Goal: Information Seeking & Learning: Learn about a topic

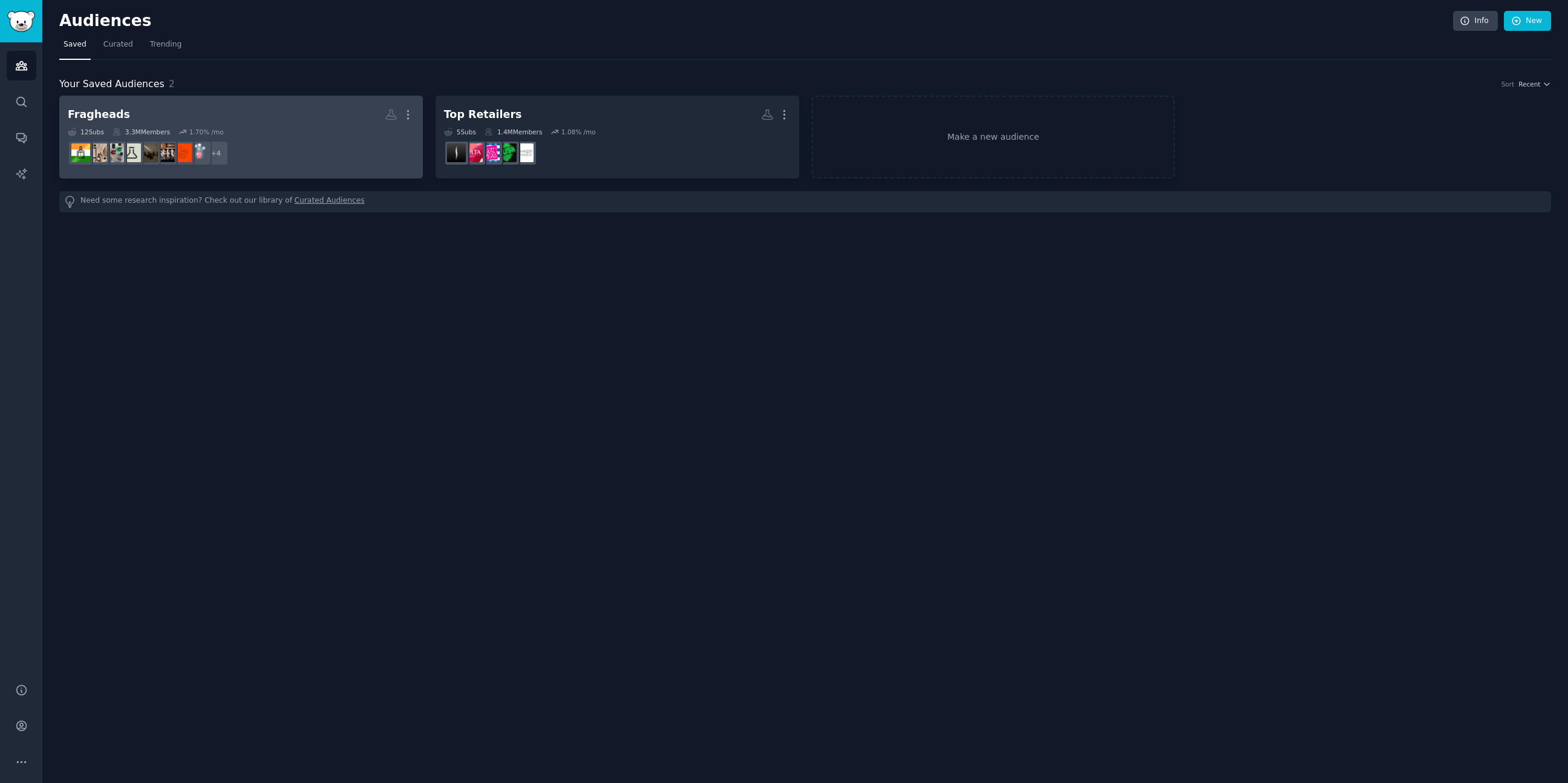
click at [267, 136] on dd "r/FemFragLab, r/fragranceclones, r/fragrance, r/Colognes + 4" at bounding box center [240, 153] width 346 height 34
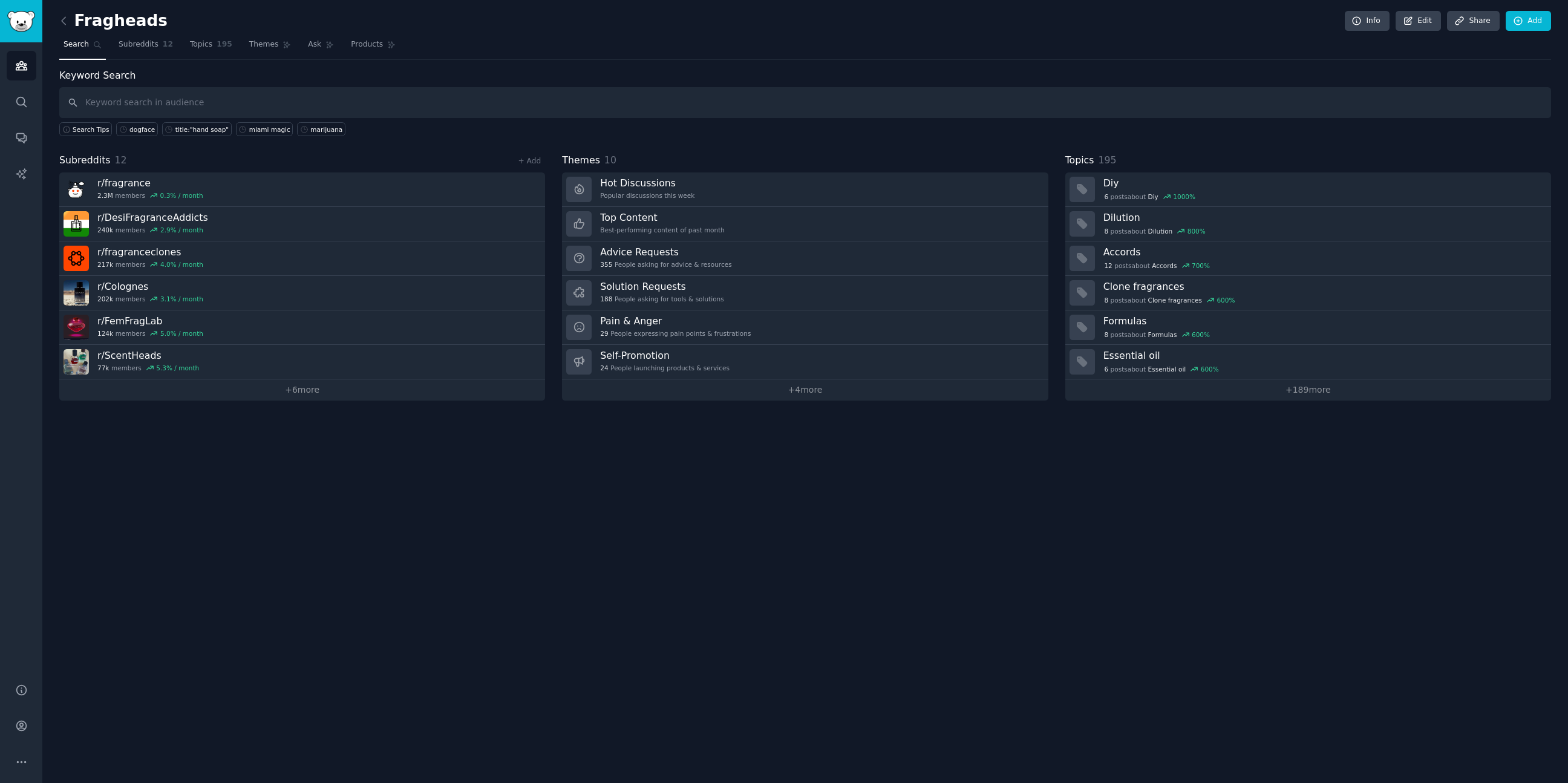
click at [266, 136] on div "Keyword Search Search Tips dogface title:"hand soap" miami magic marijuana Subr…" at bounding box center [805, 234] width 1492 height 332
click at [305, 387] on link "+ 6 more" at bounding box center [302, 390] width 486 height 21
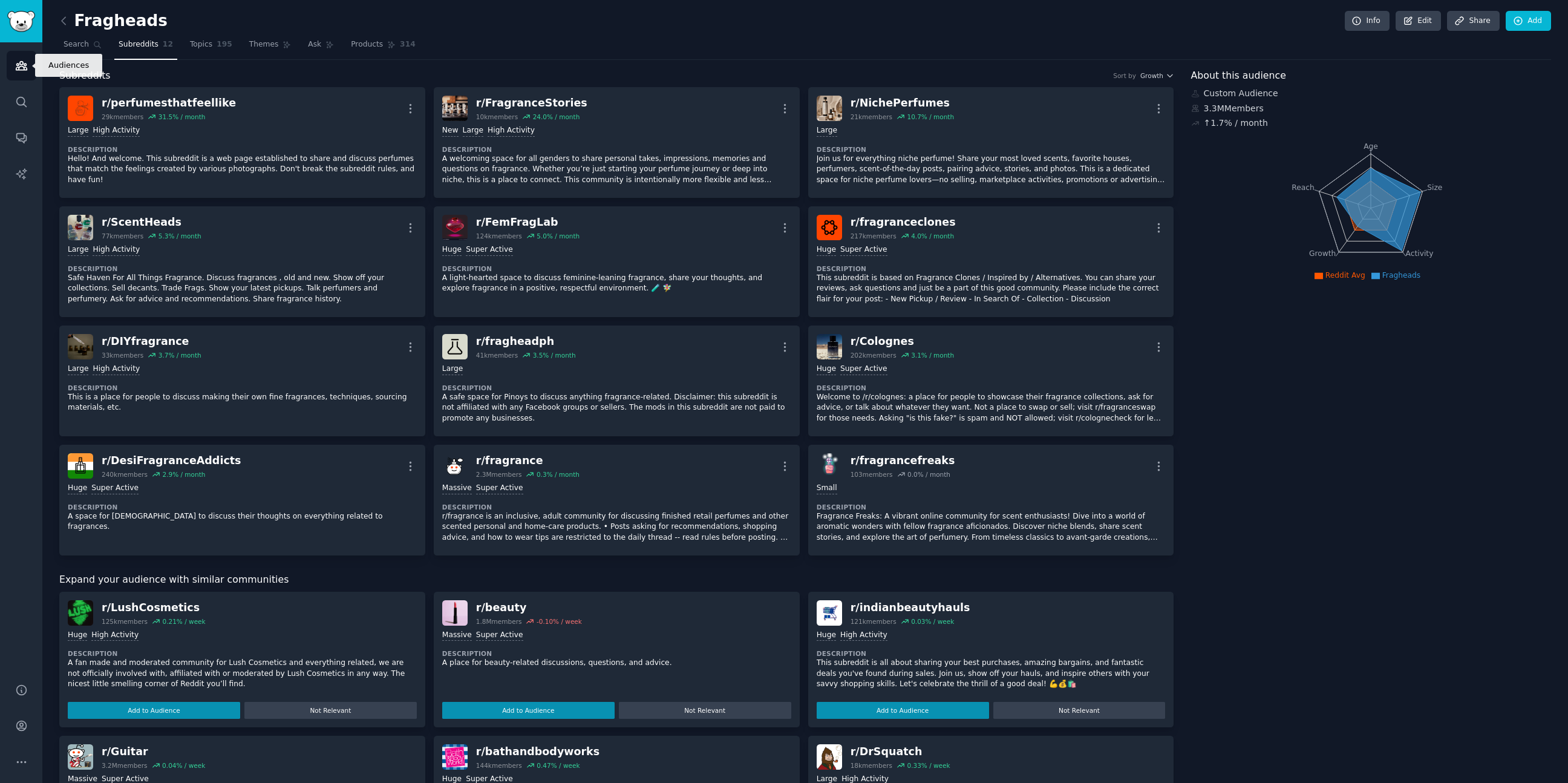
click at [18, 65] on icon "Sidebar" at bounding box center [21, 66] width 11 height 9
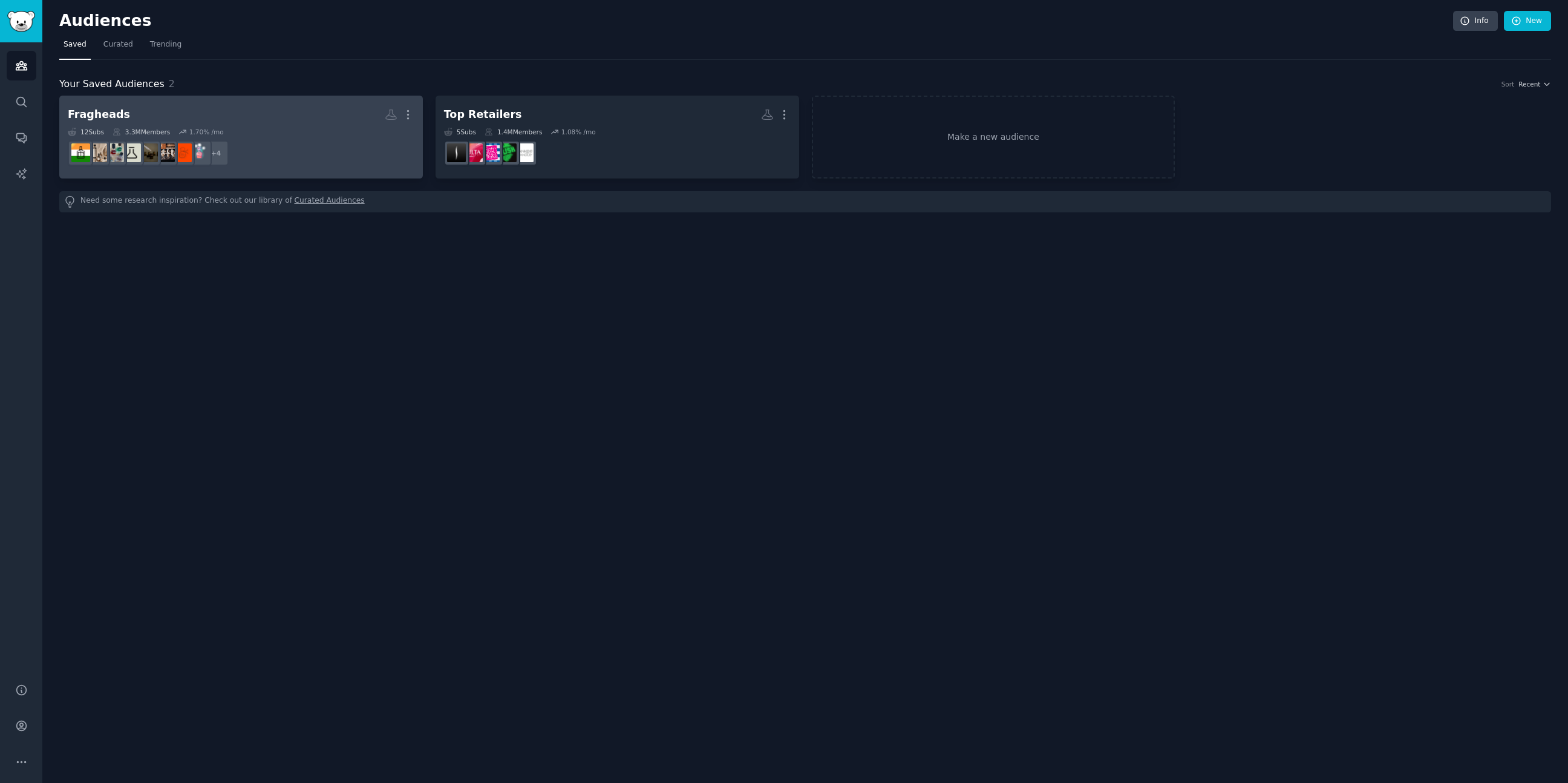
click at [257, 162] on dd "r/FemFragLab, r/fragranceclones, r/fragrance, r/Colognes + 4" at bounding box center [240, 153] width 346 height 34
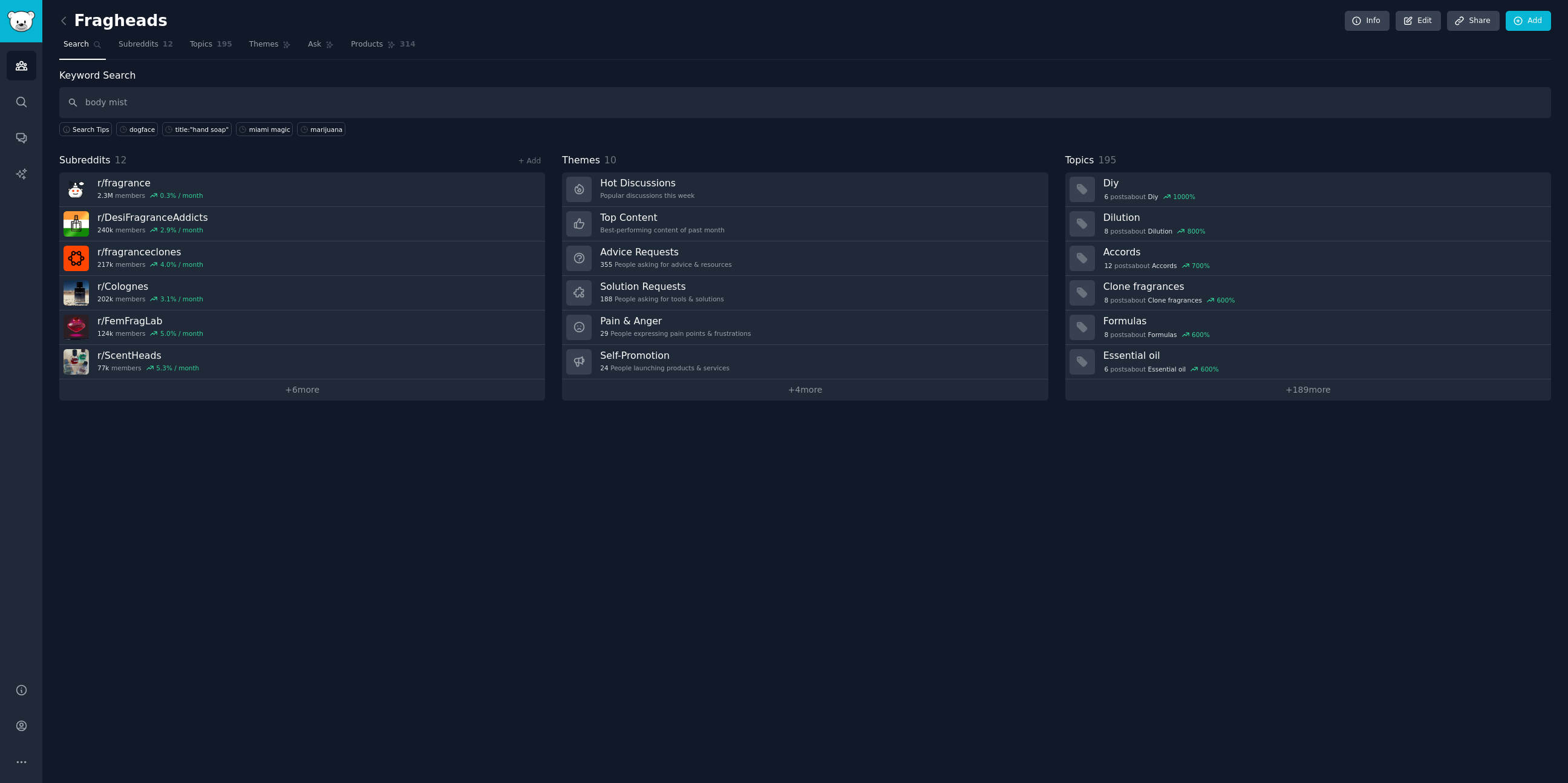
type input "body mist"
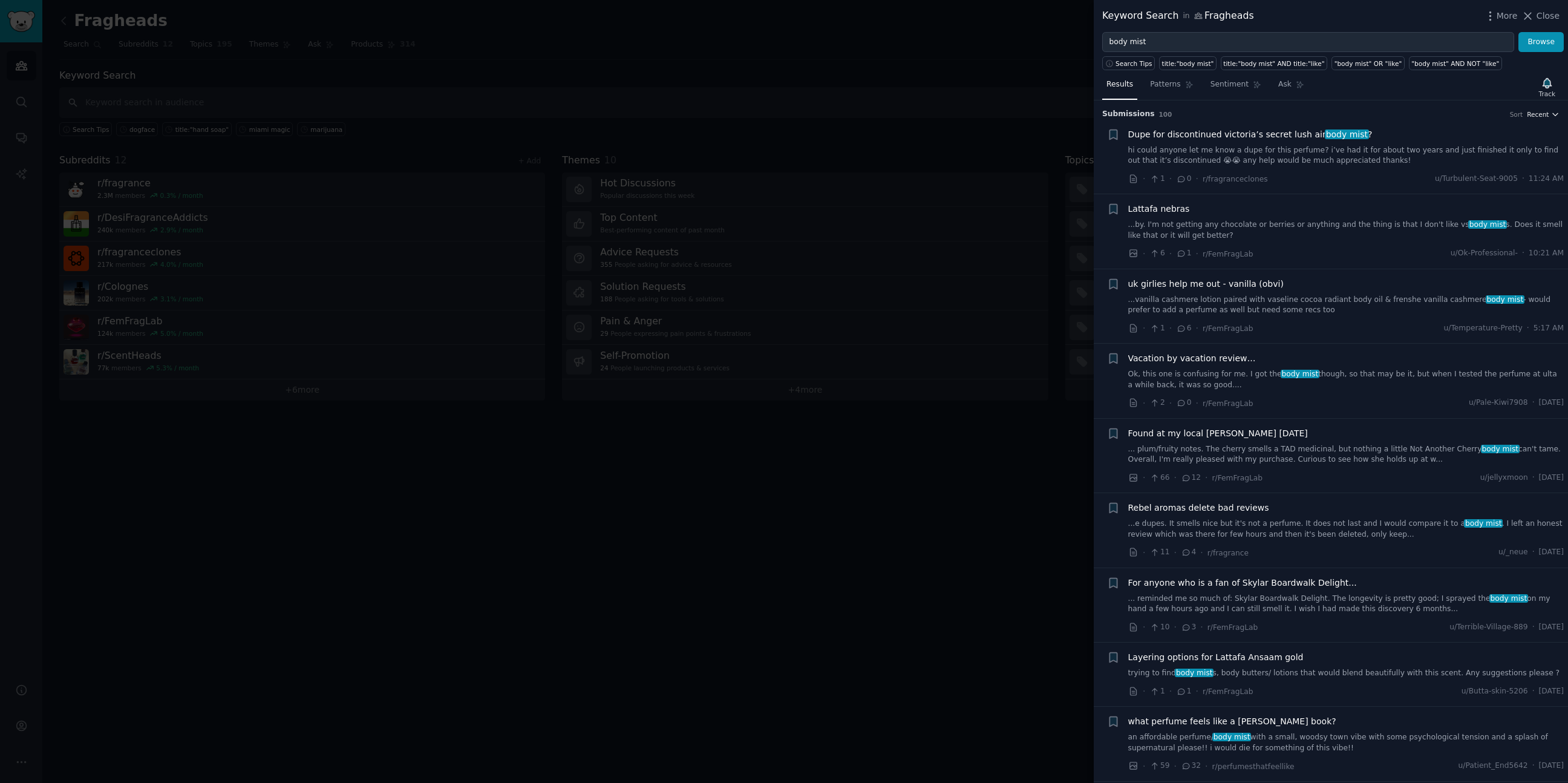
click at [1542, 110] on span "Recent" at bounding box center [1537, 114] width 21 height 9
click at [1478, 154] on p "Upvotes" at bounding box center [1479, 159] width 30 height 11
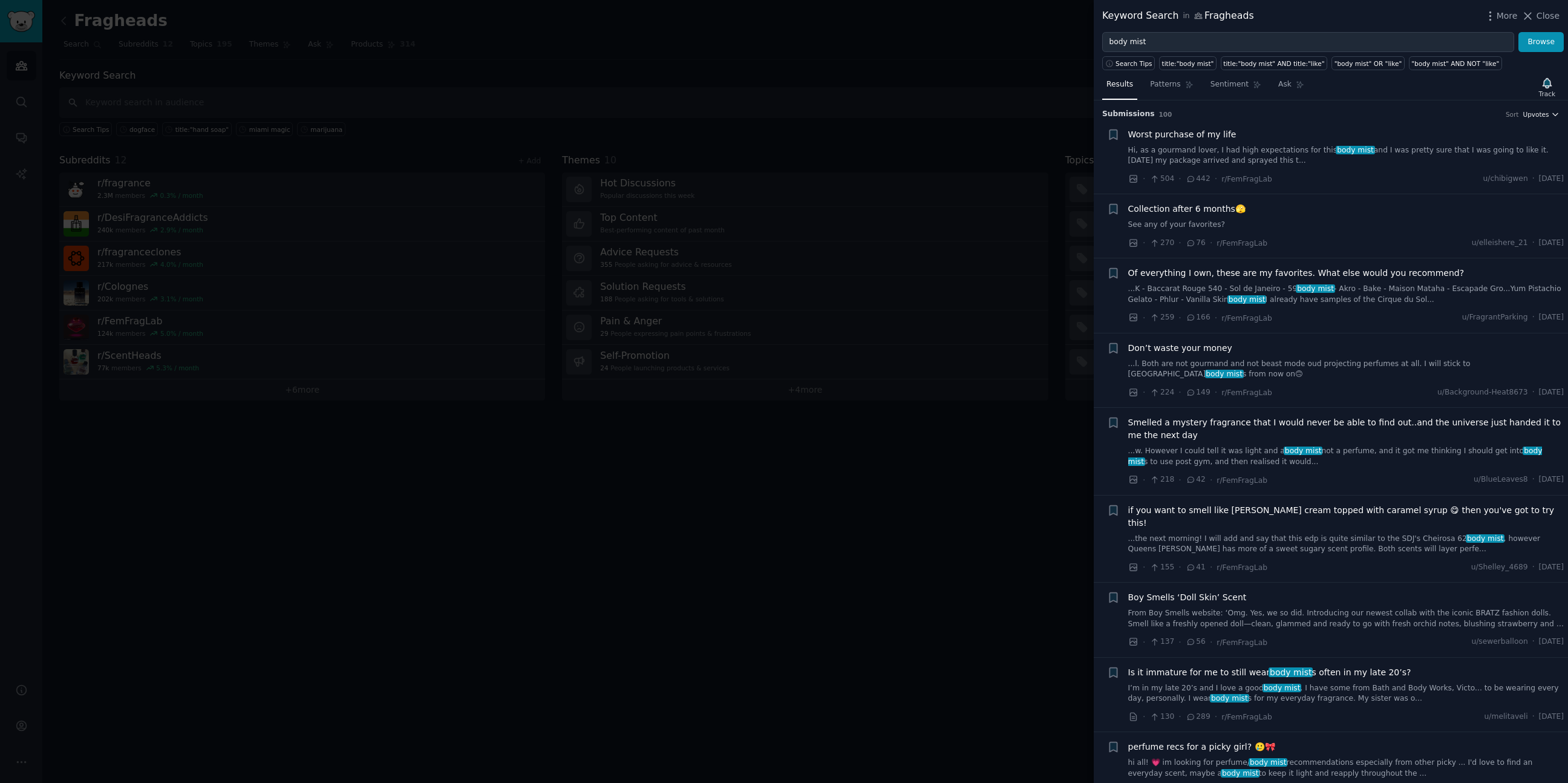
click at [1545, 111] on span "Upvotes" at bounding box center [1535, 114] width 26 height 9
click at [1483, 179] on p "Comments" at bounding box center [1484, 181] width 40 height 11
